Goal: Check status: Check status

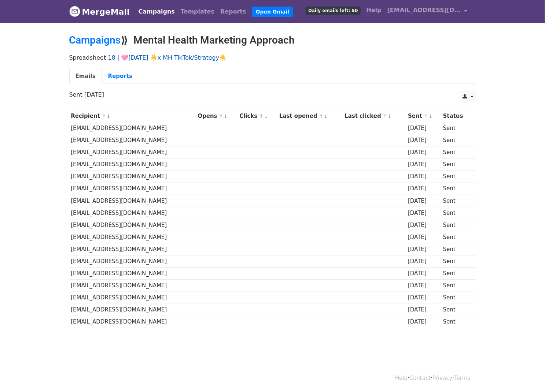
click at [173, 55] on link "18 | 🩷[DATE] ☀️x MH TikTok/Strategy☀️" at bounding box center [167, 57] width 119 height 7
click at [197, 55] on link "18 | 🩷[DATE] ☀️x MH TikTok/Strategy☀️" at bounding box center [167, 57] width 119 height 7
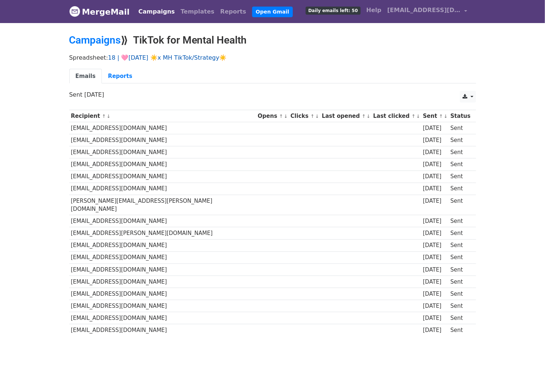
click at [174, 58] on link "18 | 🩷[DATE] ☀️x MH TikTok/Strategy☀️" at bounding box center [167, 57] width 119 height 7
